Goal: Information Seeking & Learning: Learn about a topic

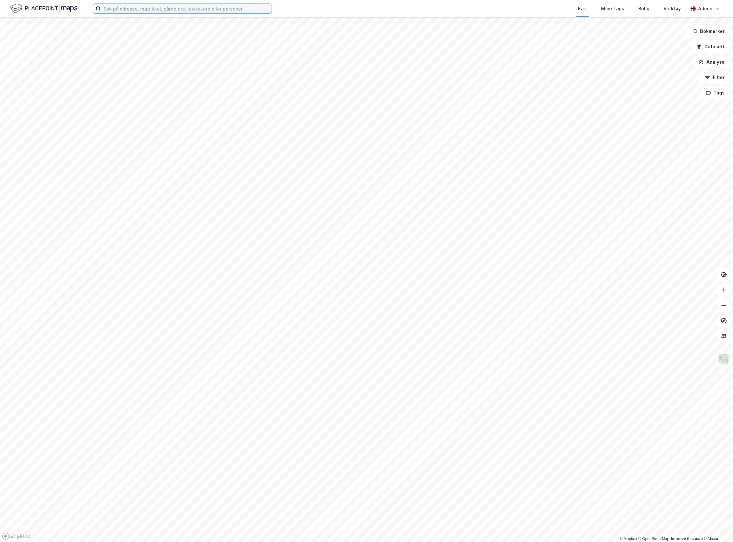
click at [124, 12] on input at bounding box center [186, 9] width 171 height 10
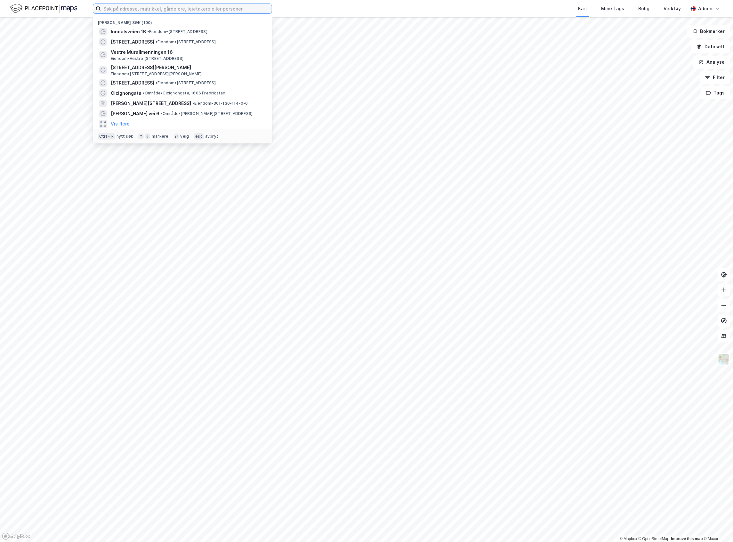
paste input "[STREET_ADDRESS]"
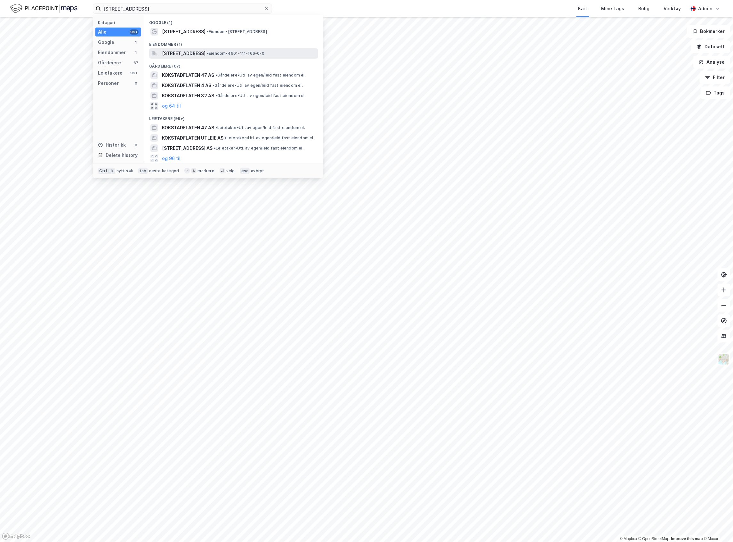
click at [186, 54] on span "[STREET_ADDRESS]" at bounding box center [184, 54] width 44 height 8
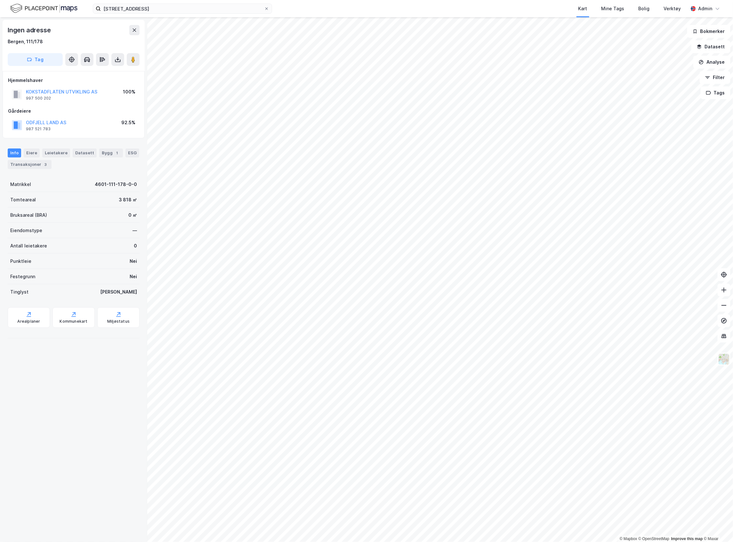
click at [52, 119] on div "ODFJELL LAND AS" at bounding box center [46, 123] width 40 height 8
click at [0, 0] on button "ODFJELL LAND AS" at bounding box center [0, 0] width 0 height 0
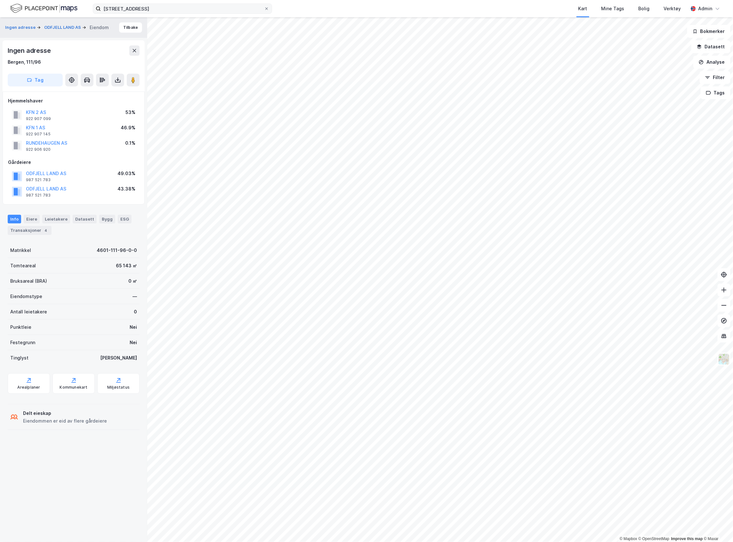
click at [197, 4] on label "[STREET_ADDRESS]" at bounding box center [182, 9] width 179 height 10
click at [197, 4] on input "[STREET_ADDRESS]" at bounding box center [182, 9] width 163 height 10
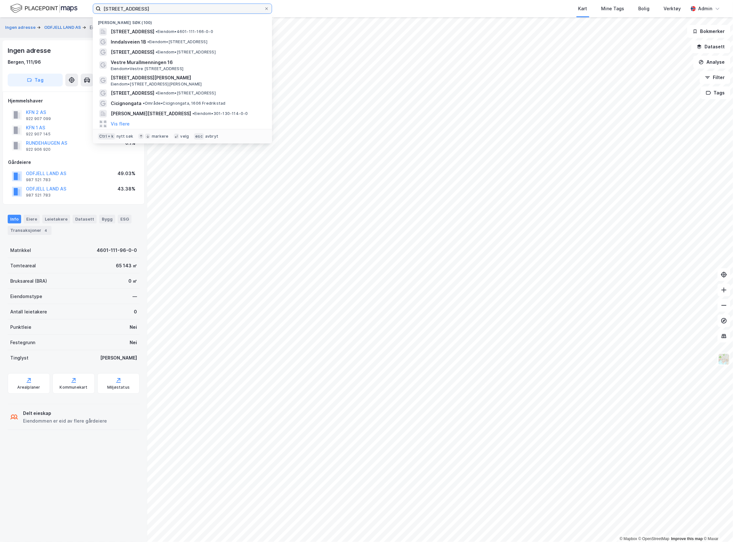
drag, startPoint x: 188, startPoint y: 10, endPoint x: -90, endPoint y: 1, distance: 278.2
click at [0, 1] on html "Kokstadflaten [STREET_ADDRESS] • Eiendom • 4601-111-166-0-0 Inndalsveien 1B • E…" at bounding box center [366, 271] width 733 height 542
paste input "Castbergkvartalet"
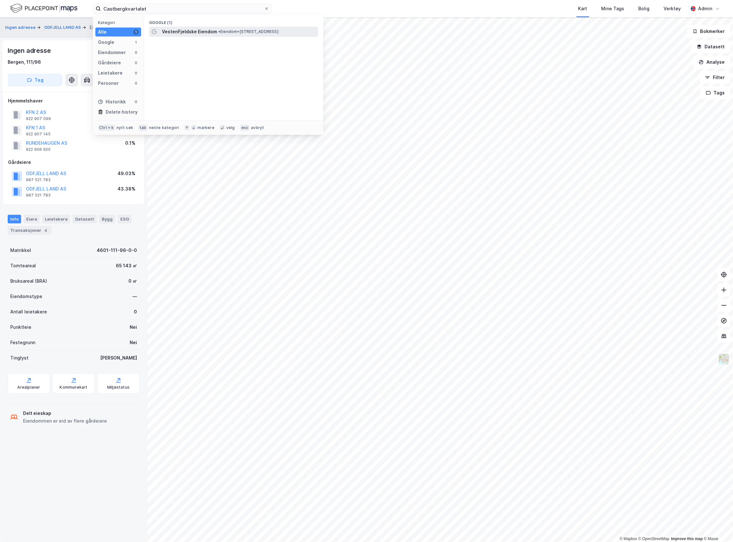
click at [174, 31] on span "VestenFjeldske Eiendom" at bounding box center [189, 32] width 55 height 8
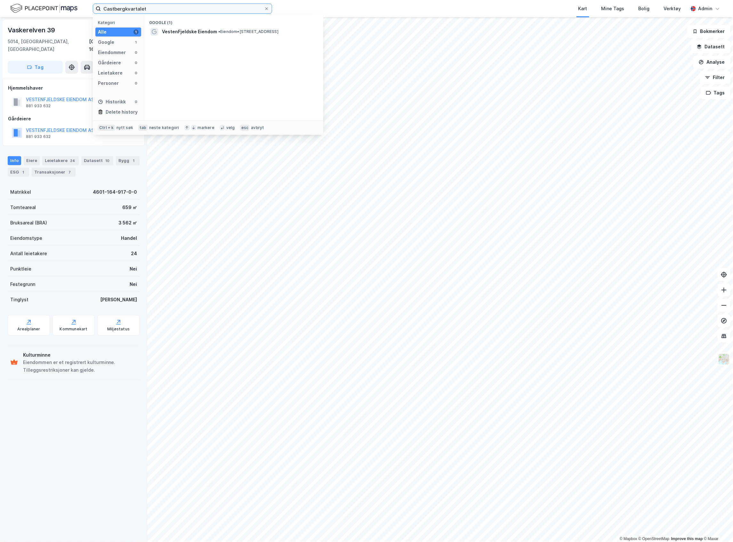
drag, startPoint x: 166, startPoint y: 9, endPoint x: -1, endPoint y: -9, distance: 167.7
click at [0, 0] on html "Castbergkvartalet Kategori Alle 1 Google 1 Eiendommer 0 Gårdeiere 0 Leietakere …" at bounding box center [366, 271] width 733 height 542
paste input "Vestre Torggaten 5"
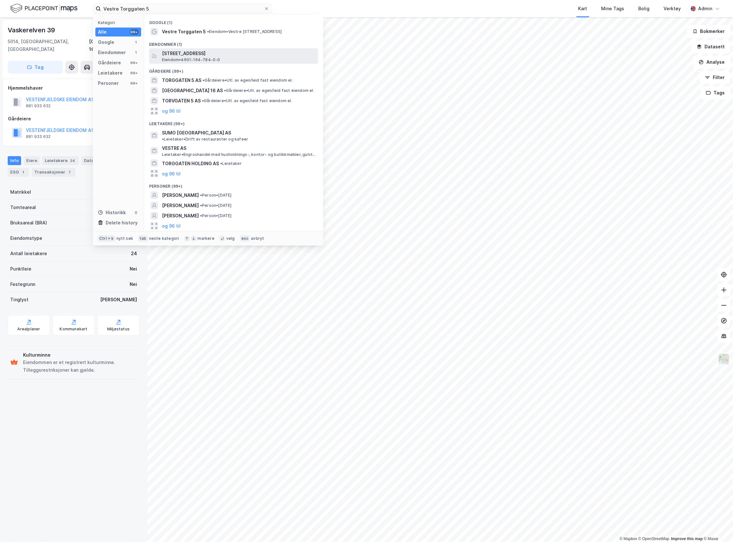
click at [192, 53] on span "[STREET_ADDRESS]" at bounding box center [239, 54] width 154 height 8
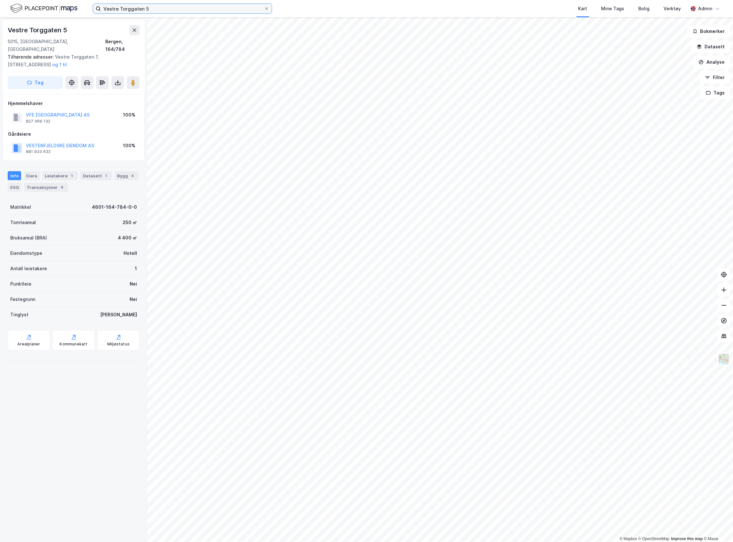
drag, startPoint x: 164, startPoint y: 6, endPoint x: 32, endPoint y: -3, distance: 132.1
click at [32, 0] on html "Vestre Torggaten 5 Kart Mine Tags Bolig Verktøy Admin © Mapbox © OpenStreetMap …" at bounding box center [366, 271] width 733 height 542
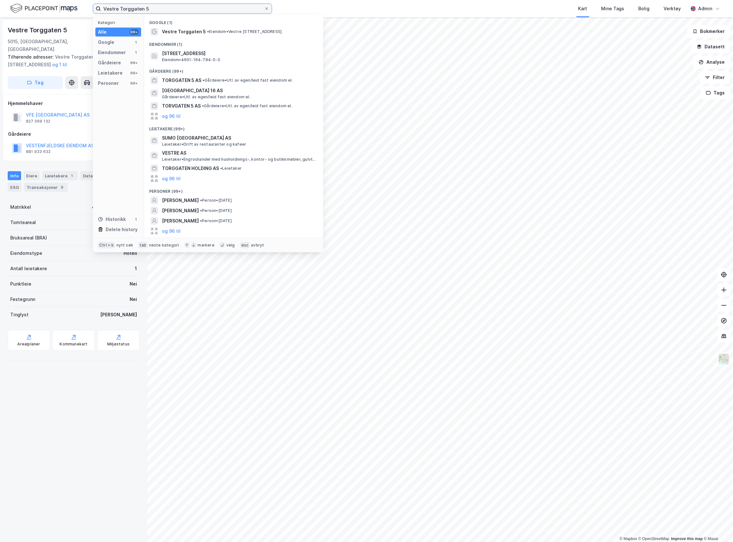
paste input "Minde alle 10"
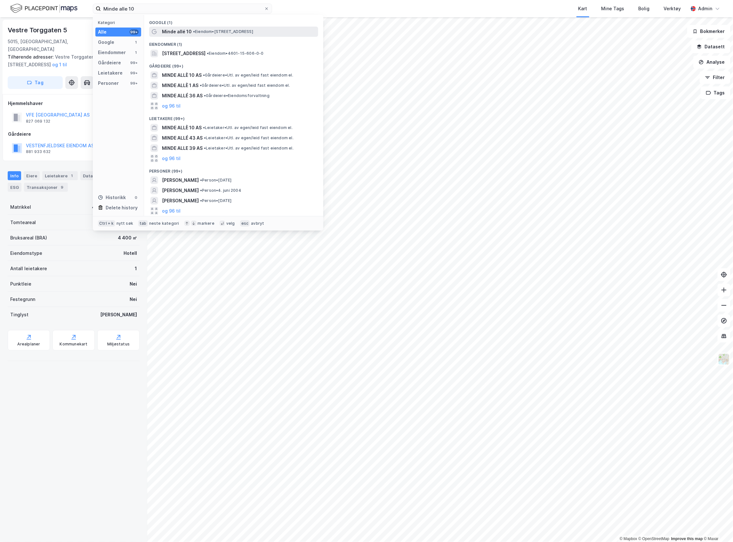
click at [205, 32] on span "• Eiendom • [STREET_ADDRESS]" at bounding box center [223, 31] width 60 height 5
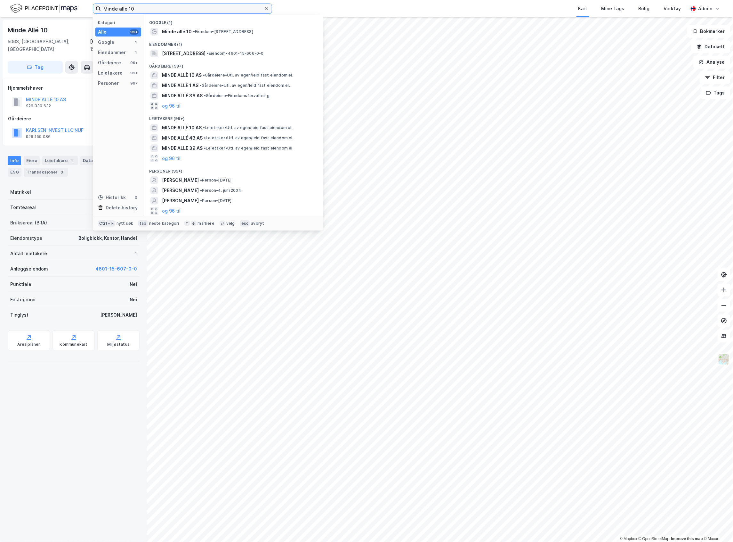
drag, startPoint x: 190, startPoint y: 10, endPoint x: -145, endPoint y: 0, distance: 334.9
click at [0, 0] on html "Minde alle 10 Kategori Alle 99+ Google 1 Eiendommer 1 Gårdeiere 99+ Leietakere …" at bounding box center [366, 271] width 733 height 542
click at [181, 54] on span "[STREET_ADDRESS]" at bounding box center [184, 54] width 44 height 8
drag, startPoint x: 144, startPoint y: 8, endPoint x: -16, endPoint y: -13, distance: 161.5
click at [0, 0] on html "Minde alle 10 Kategori Alle 99+ Google 1 Eiendommer 1 Gårdeiere 99+ Leietakere …" at bounding box center [366, 271] width 733 height 542
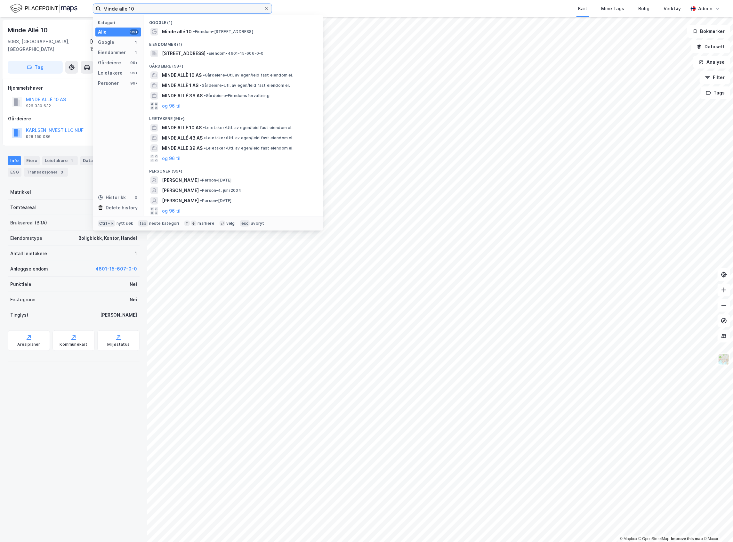
paste input "[STREET_ADDRESS]"
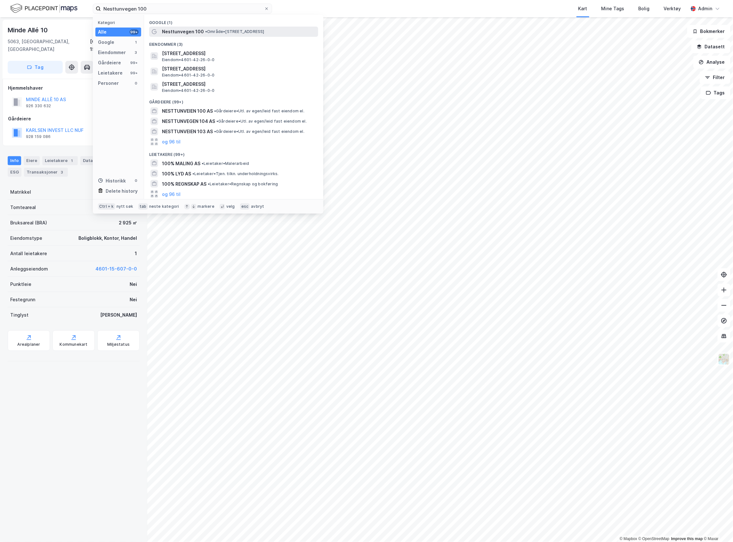
click at [185, 30] on span "Nesttunvegen 100" at bounding box center [183, 32] width 42 height 8
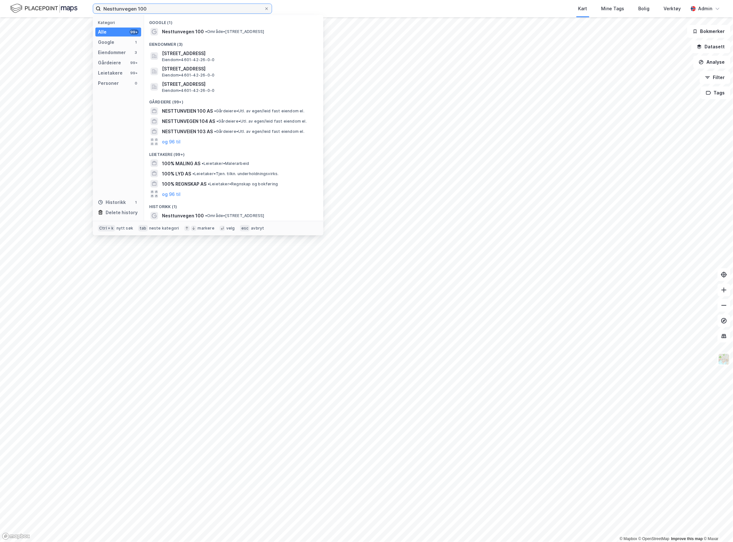
click at [164, 12] on input "Nesttunvegen 100" at bounding box center [182, 9] width 163 height 10
click at [177, 53] on span "[STREET_ADDRESS]" at bounding box center [239, 54] width 154 height 8
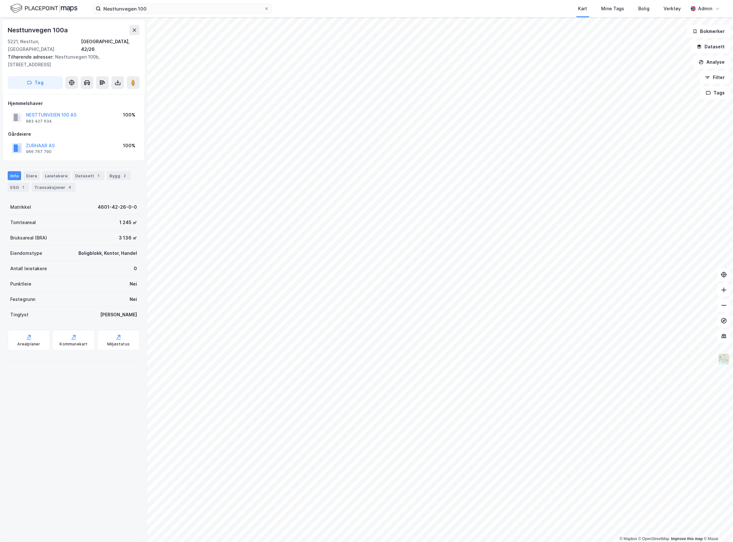
click at [725, 358] on img at bounding box center [724, 359] width 12 height 12
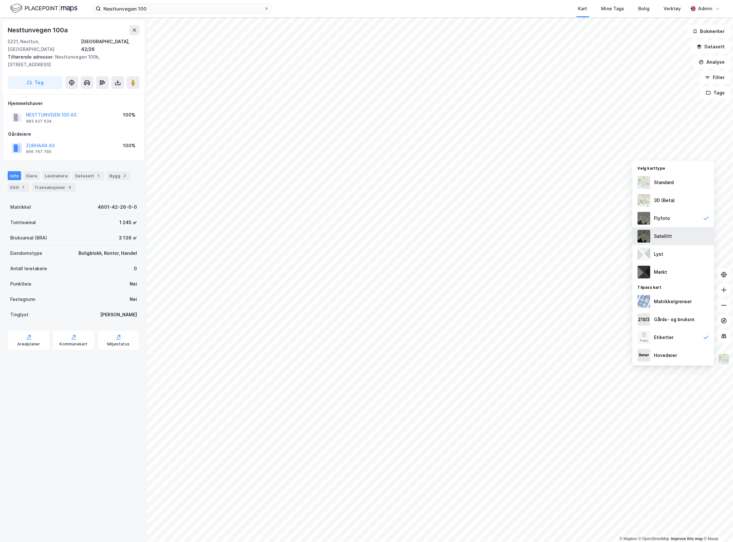
click at [691, 236] on div "Satellitt" at bounding box center [673, 236] width 82 height 18
click at [671, 220] on div "Flyfoto" at bounding box center [673, 218] width 82 height 18
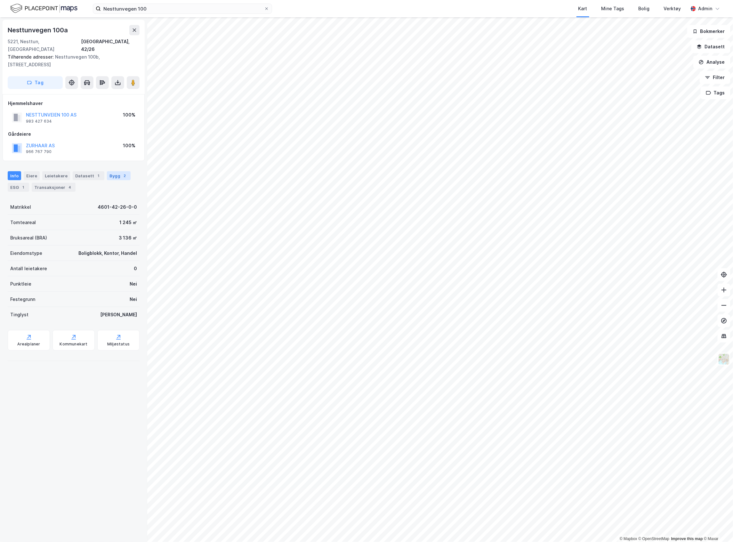
click at [122, 172] on div "2" at bounding box center [125, 175] width 6 height 6
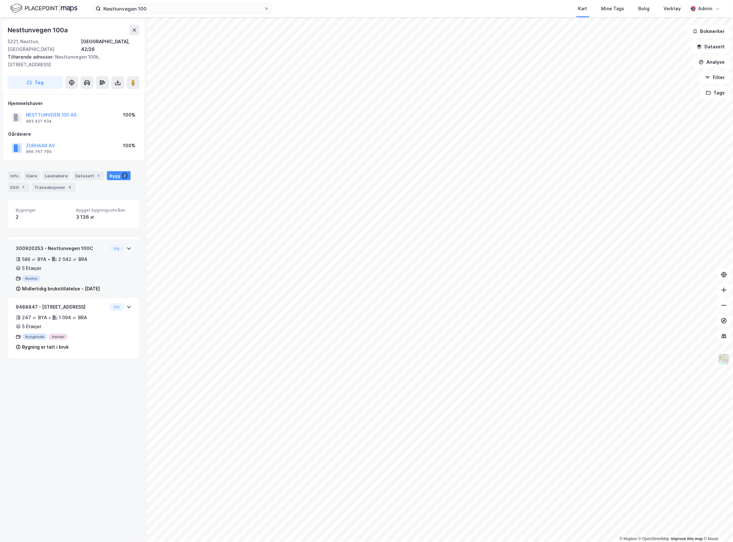
click at [112, 264] on div "300920253 - Nesttunvegen 100C 586 ㎡ BYA • 2 042 ㎡ BRA • 5 Etasjer Kontor Midler…" at bounding box center [74, 270] width 116 height 53
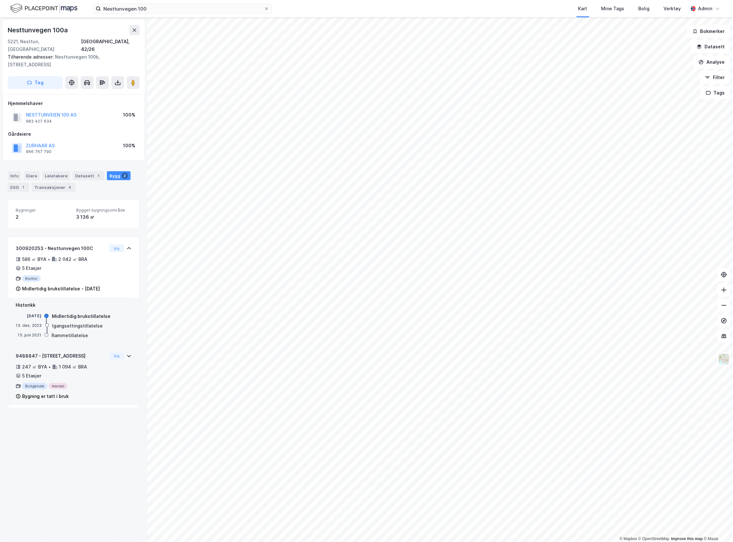
click at [100, 392] on div "9488847 - Nesttunvegen 100A 247 ㎡ BYA • 1 094 ㎡ BRA • 5 Etasjer Boligblokk Hand…" at bounding box center [61, 376] width 91 height 48
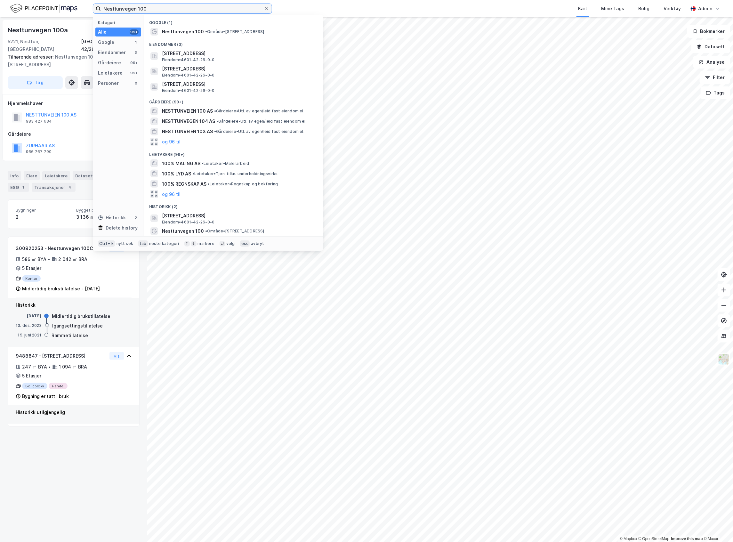
drag, startPoint x: 168, startPoint y: 9, endPoint x: -59, endPoint y: 13, distance: 226.9
click at [0, 13] on html "Nesttunvegen 100 Kategori Alle 99+ Google 1 Eiendommer 3 Gårdeiere 99+ Leietake…" at bounding box center [366, 271] width 733 height 542
paste input "[STREET_ADDRESS]"
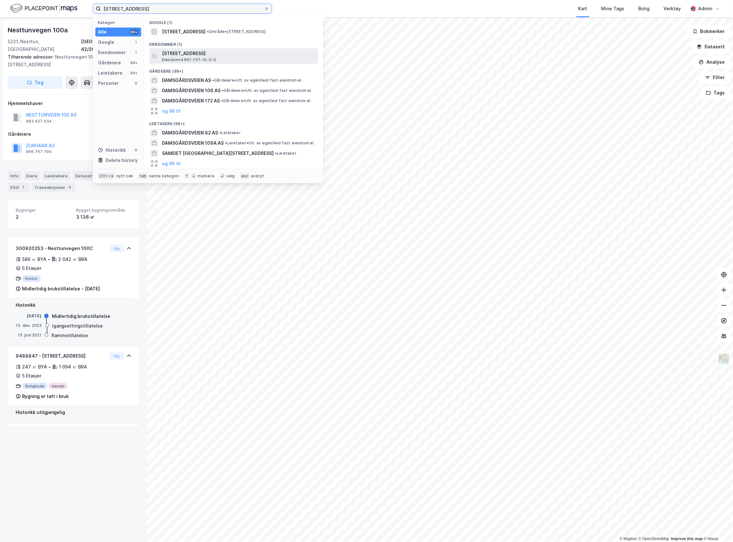
type input "[STREET_ADDRESS]"
click at [194, 49] on div "[STREET_ADDRESS] • 4601-157-10-0-0" at bounding box center [233, 55] width 169 height 15
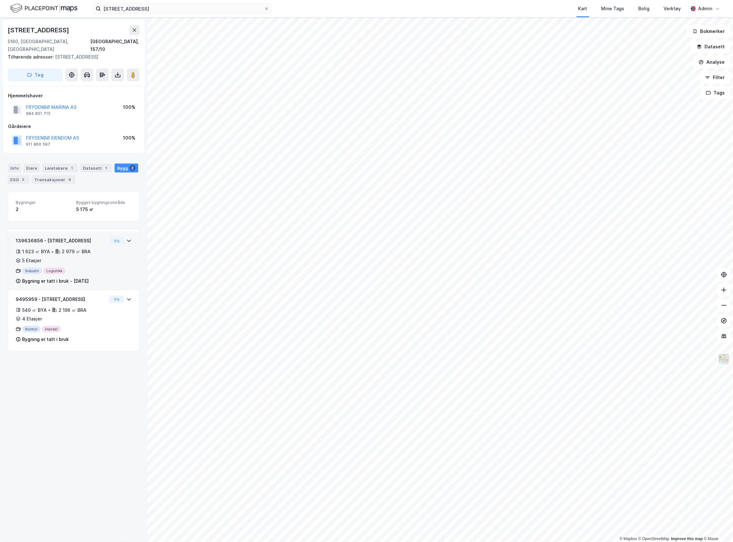
click at [118, 259] on div "139636856 - Damsgårdsveien 125 1 623 ㎡ BYA • 2 979 ㎡ BRA • 5 Etasjer Industri L…" at bounding box center [74, 263] width 116 height 53
click at [131, 72] on image at bounding box center [133, 75] width 4 height 6
